Goal: Check status: Check status

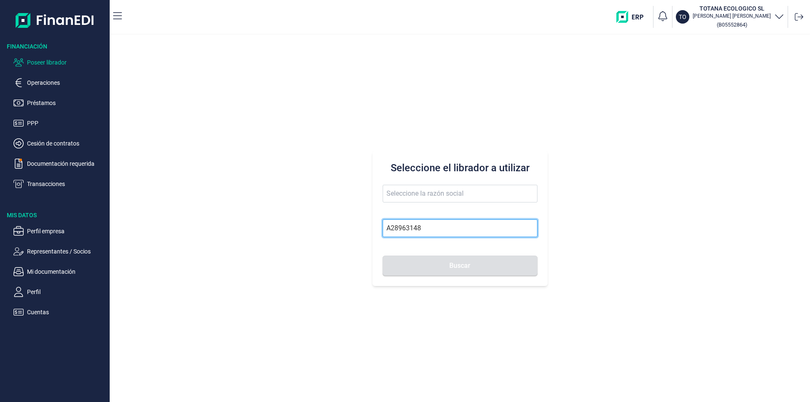
drag, startPoint x: 426, startPoint y: 225, endPoint x: 372, endPoint y: 229, distance: 54.2
click at [372, 229] on div "Seleccione el librador a utilizar A28963148 Buscar" at bounding box center [460, 219] width 701 height 368
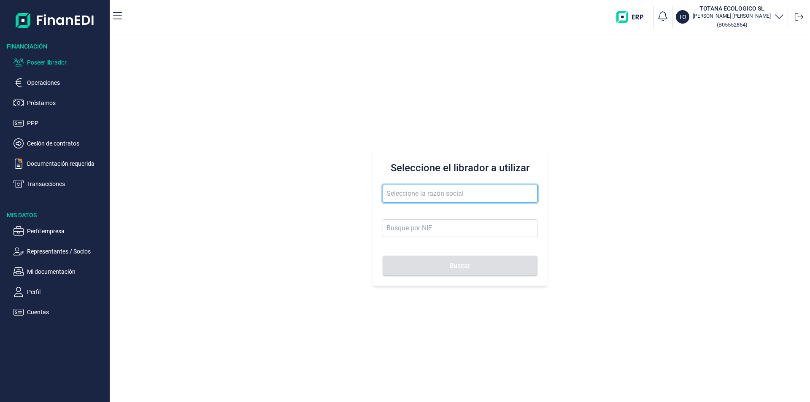
click at [391, 192] on input "text" at bounding box center [460, 194] width 155 height 18
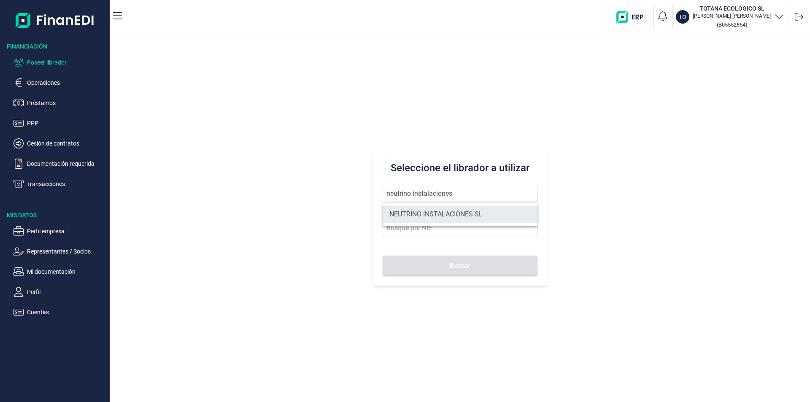
click at [418, 216] on li "NEUTRINO INSTALACIONES SL" at bounding box center [460, 214] width 155 height 17
type input "NEUTRINO INSTALACIONES SL"
type input "B42737726"
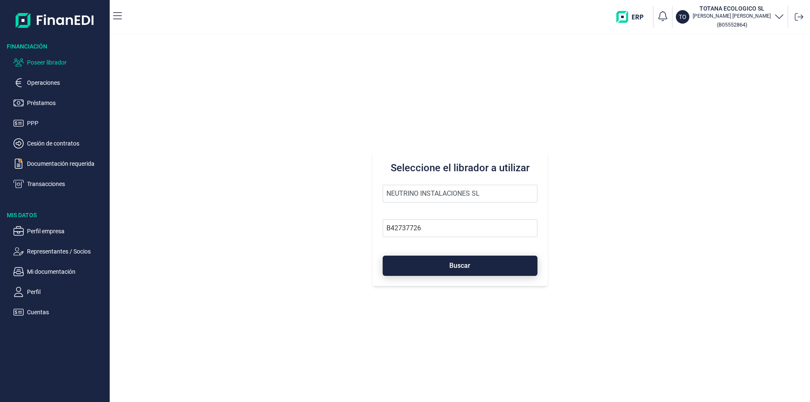
click at [438, 263] on button "Buscar" at bounding box center [460, 266] width 155 height 20
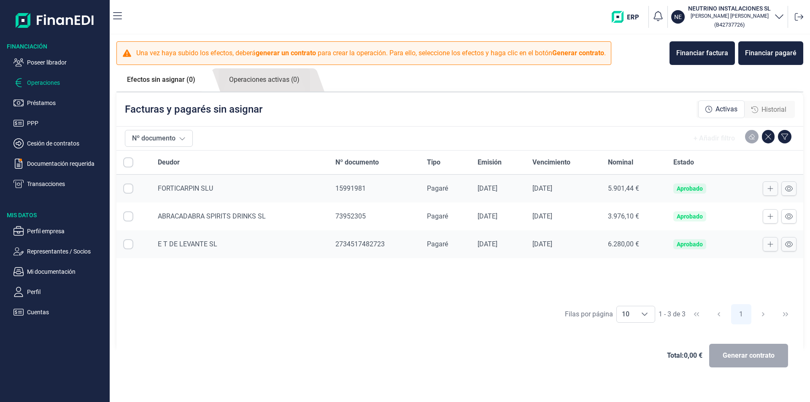
checkbox input "true"
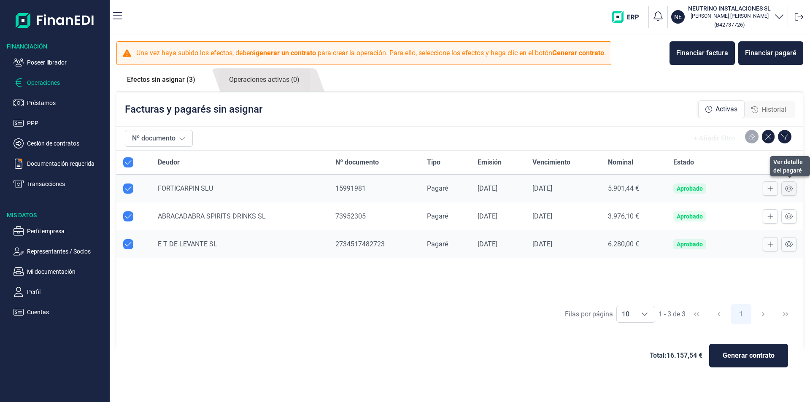
click at [789, 188] on icon at bounding box center [789, 188] width 8 height 7
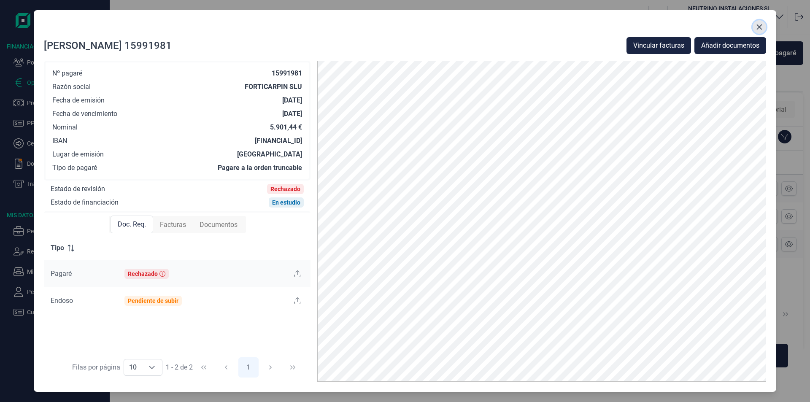
click at [761, 24] on icon "Close" at bounding box center [759, 27] width 7 height 7
